Goal: Task Accomplishment & Management: Use online tool/utility

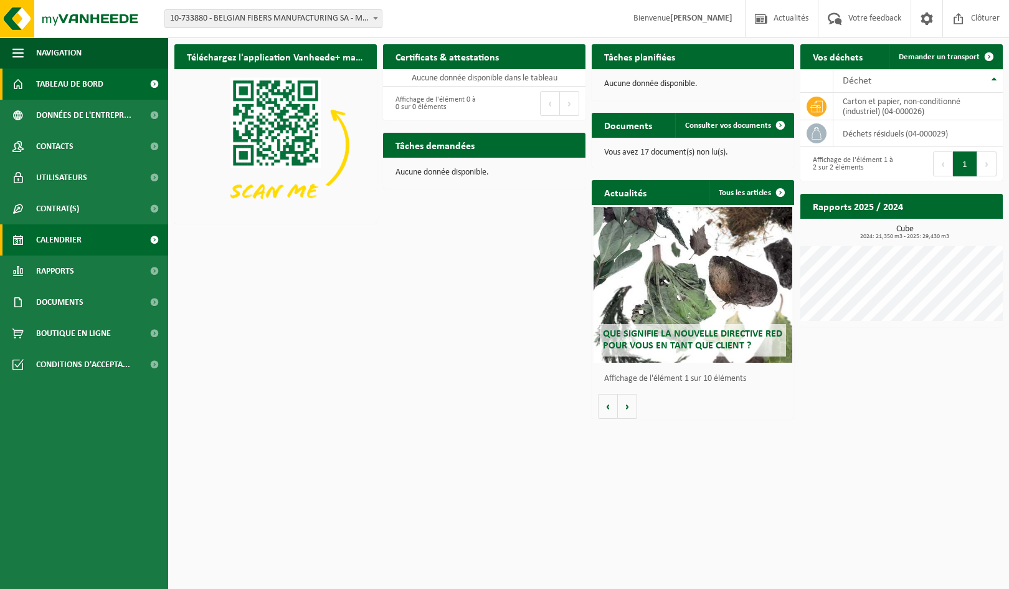
click at [113, 239] on link "Calendrier" at bounding box center [84, 239] width 168 height 31
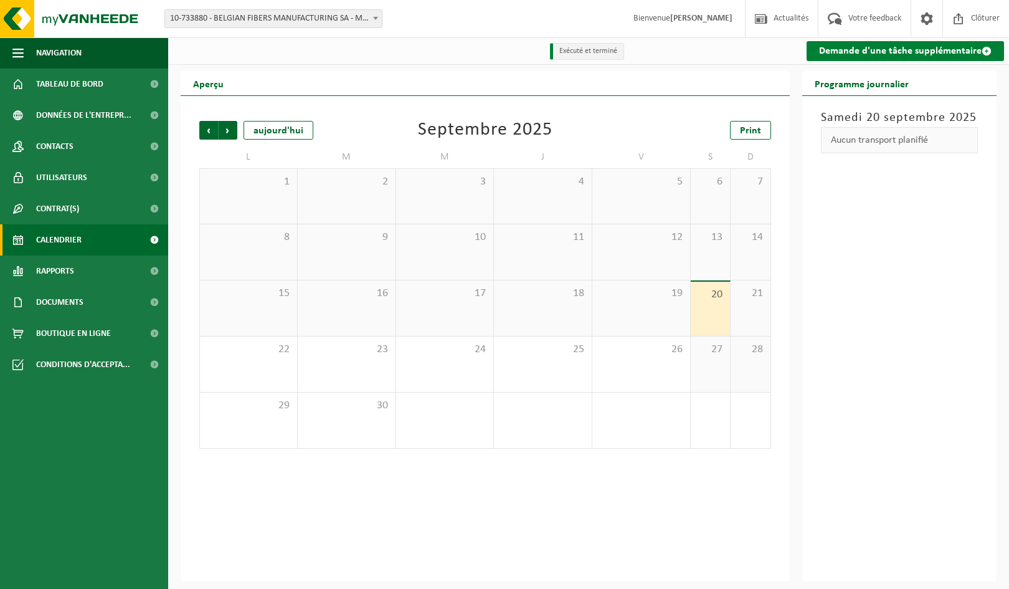
click at [903, 56] on link "Demande d'une tâche supplémentaire" at bounding box center [905, 51] width 198 height 20
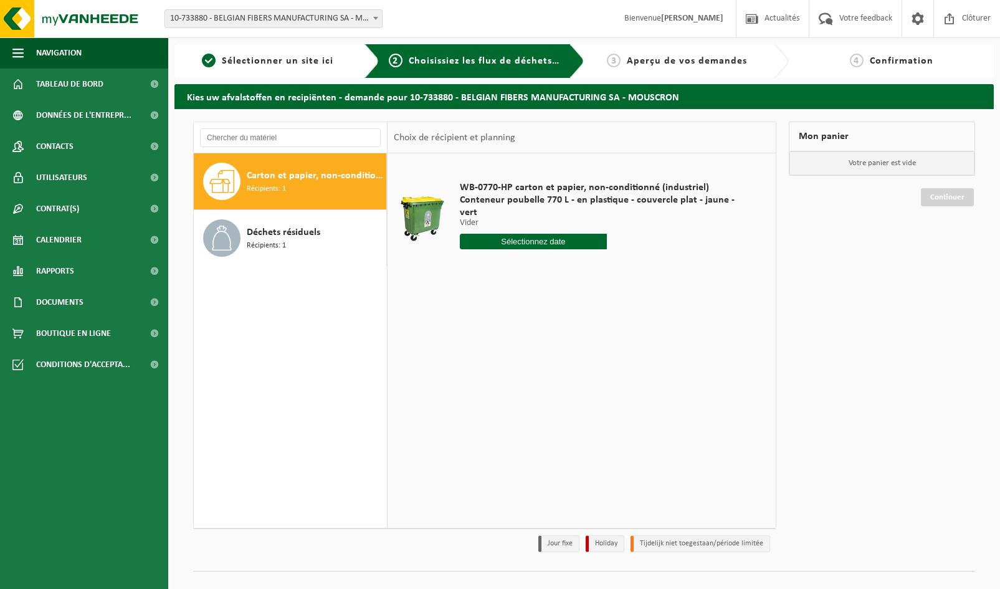
click at [531, 237] on div "WB-0770-HP carton et papier, non-conditionné (industriel) Conteneur poubelle 77…" at bounding box center [606, 218] width 306 height 99
click at [530, 234] on input "text" at bounding box center [533, 242] width 147 height 16
click at [495, 361] on div "23" at bounding box center [493, 359] width 22 height 20
type input "à partir de 2025-09-23"
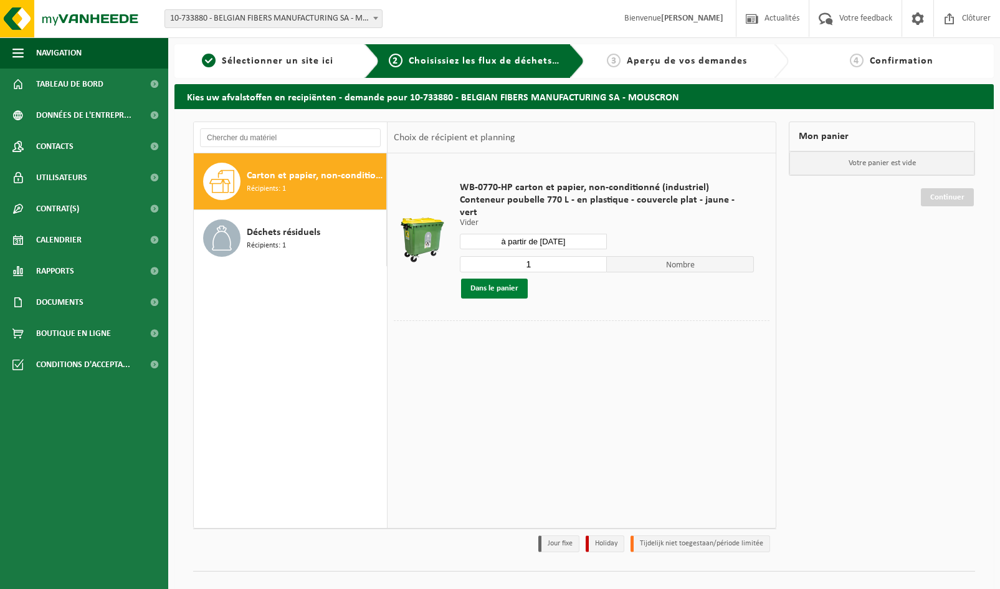
click at [498, 283] on button "Dans le panier" at bounding box center [494, 288] width 67 height 20
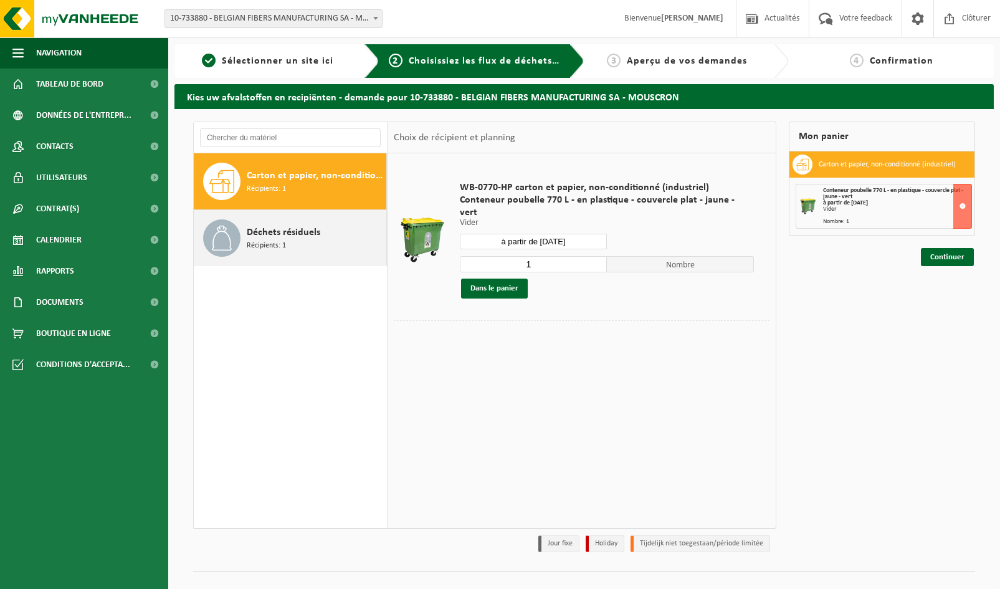
click at [283, 225] on span "Déchets résiduels" at bounding box center [283, 232] width 73 height 15
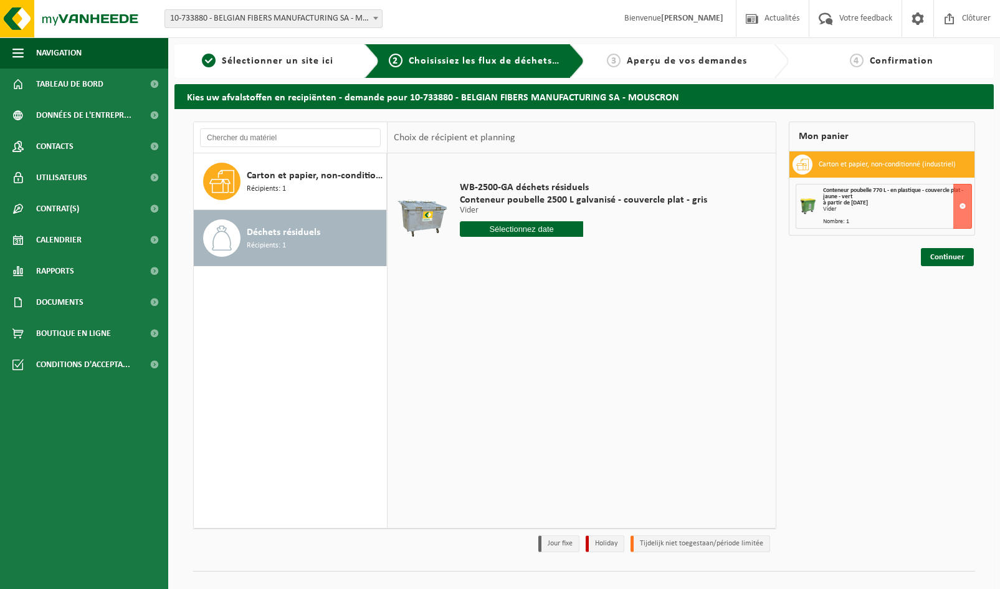
click at [539, 228] on input "text" at bounding box center [522, 229] width 124 height 16
click at [470, 382] on div "29" at bounding box center [471, 379] width 22 height 20
type input "à partir de 2025-09-29"
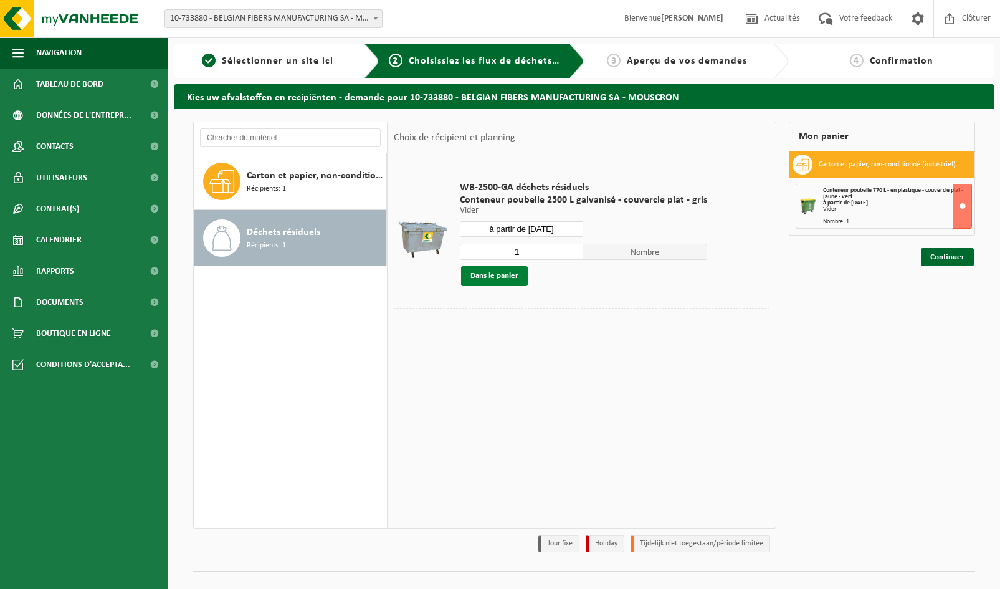
click at [512, 278] on button "Dans le panier" at bounding box center [494, 276] width 67 height 20
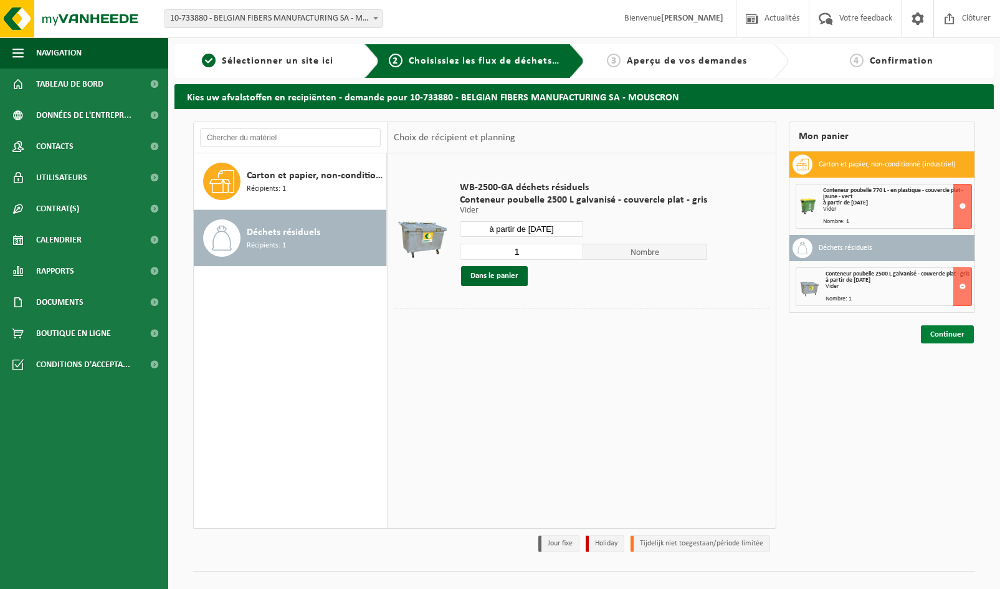
click at [951, 340] on link "Continuer" at bounding box center [946, 334] width 53 height 18
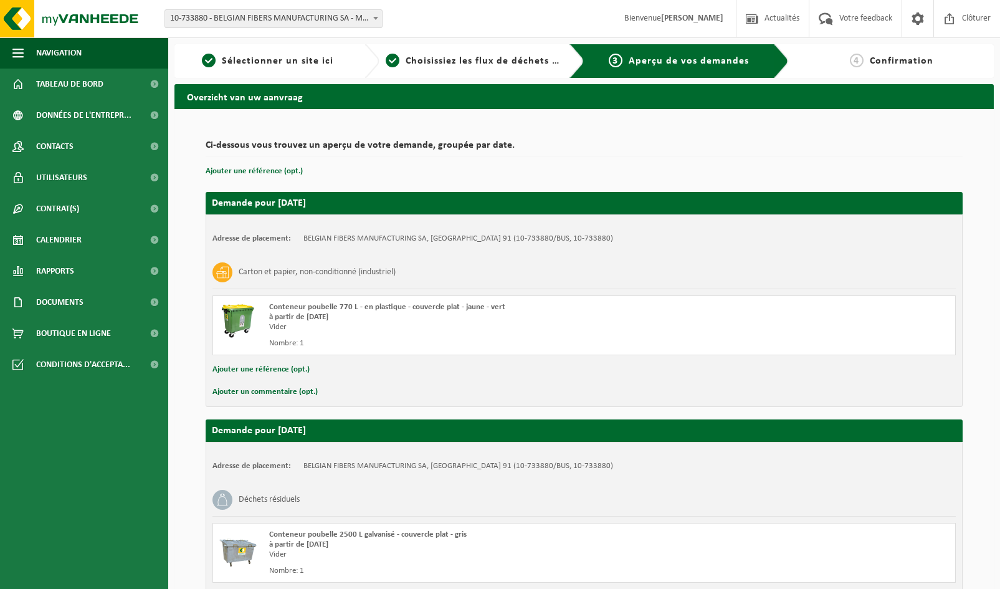
scroll to position [108, 0]
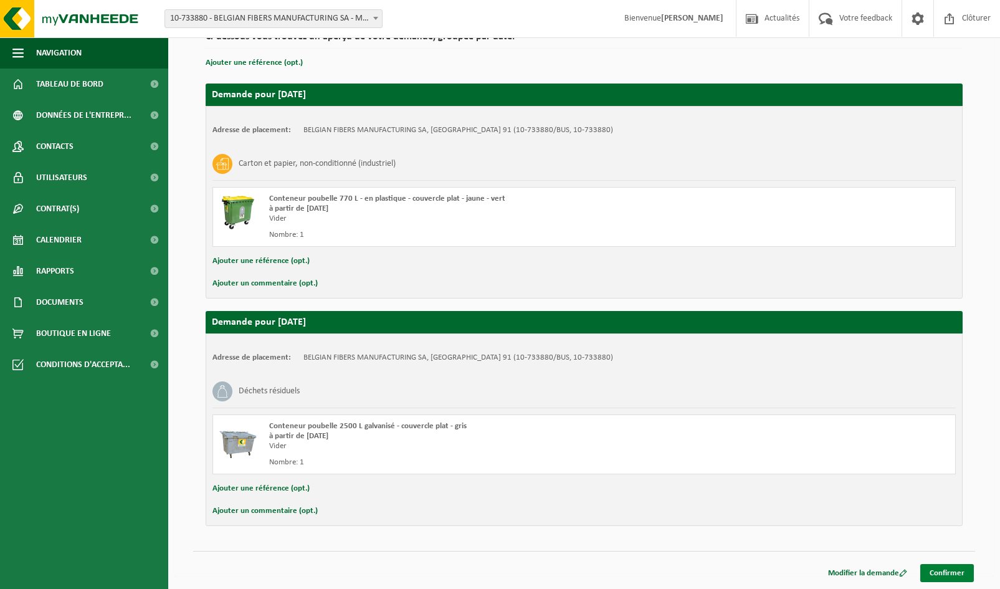
click at [940, 570] on link "Confirmer" at bounding box center [947, 573] width 54 height 18
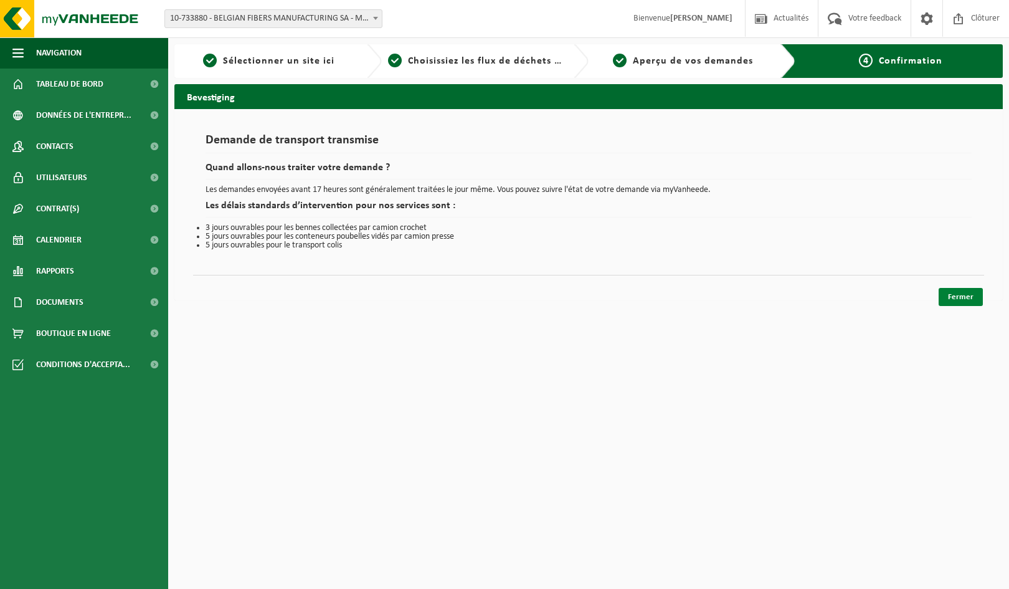
click at [957, 298] on link "Fermer" at bounding box center [961, 297] width 44 height 18
